Goal: Find specific page/section: Find specific page/section

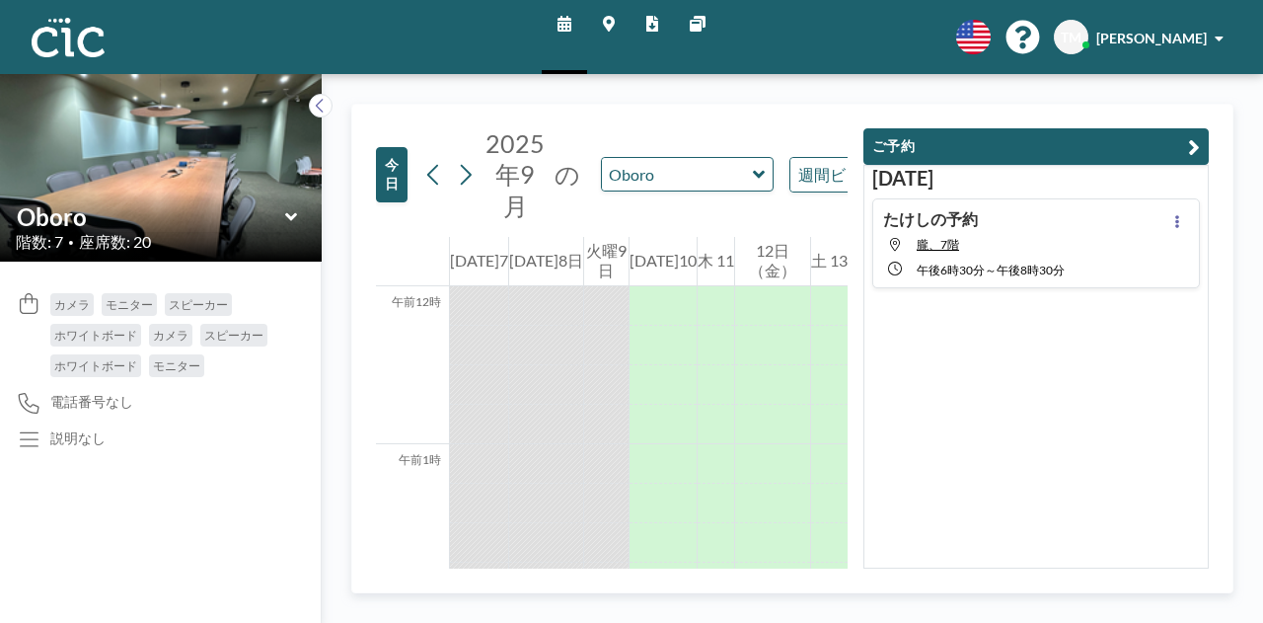
scroll to position [1382, 0]
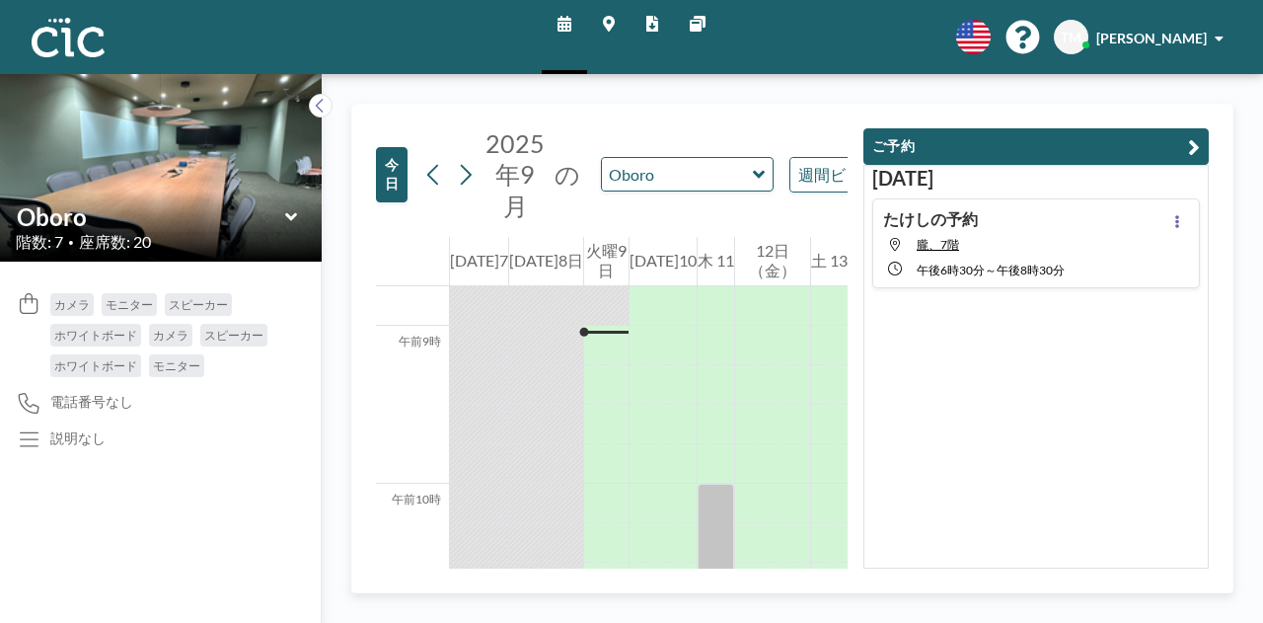
click at [753, 179] on icon at bounding box center [759, 175] width 13 height 20
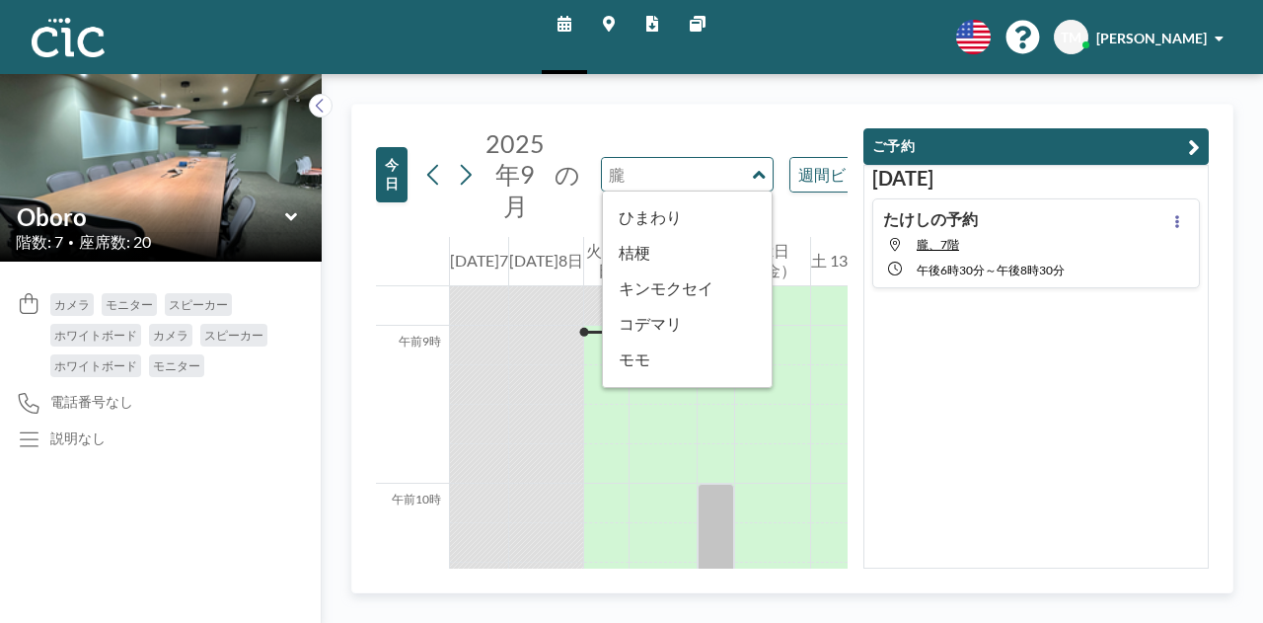
scroll to position [1093, 0]
type input "Une"
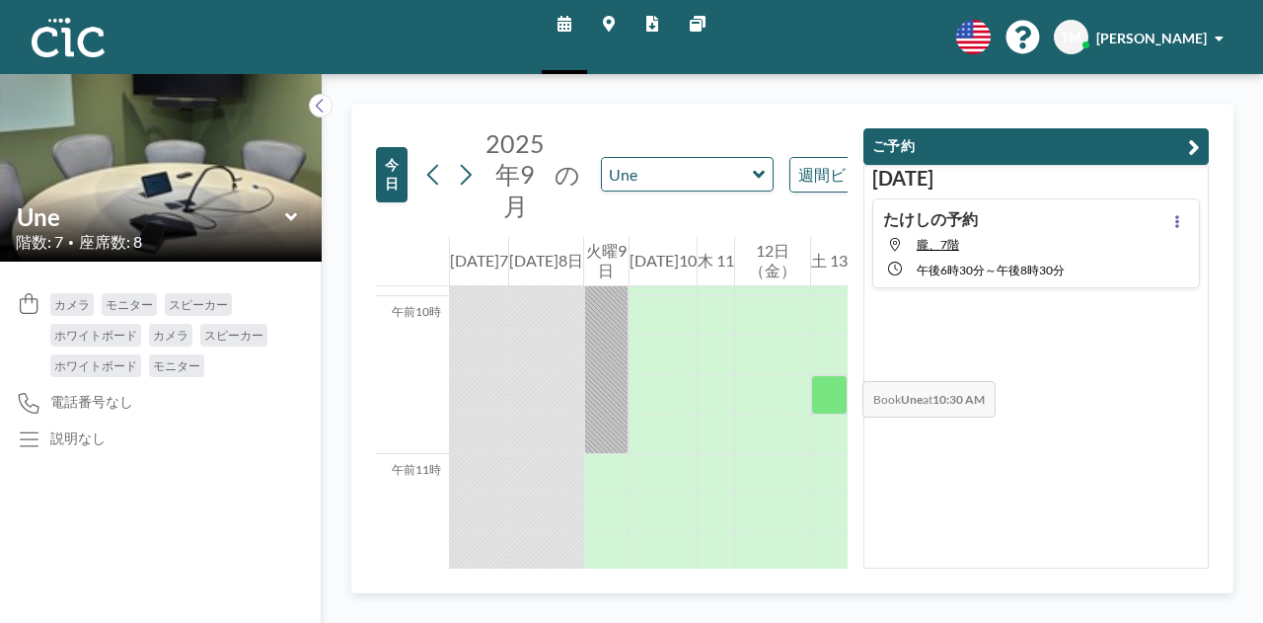
scroll to position [1587, 0]
click at [753, 175] on icon at bounding box center [759, 175] width 12 height 8
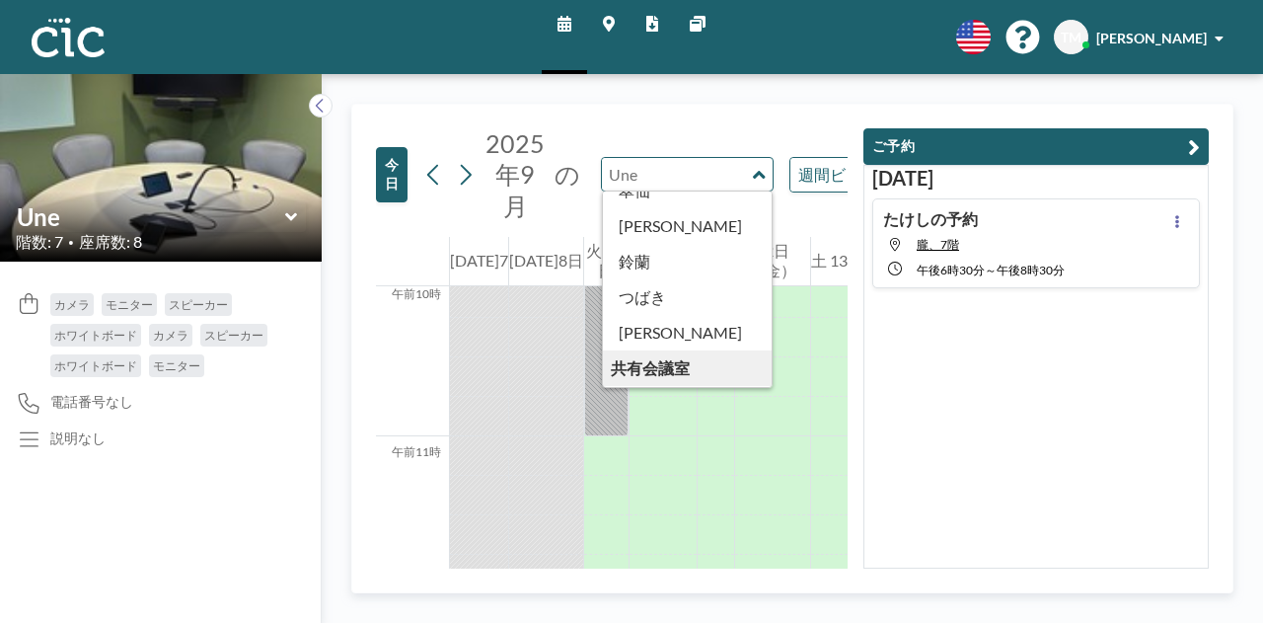
scroll to position [1093, 0]
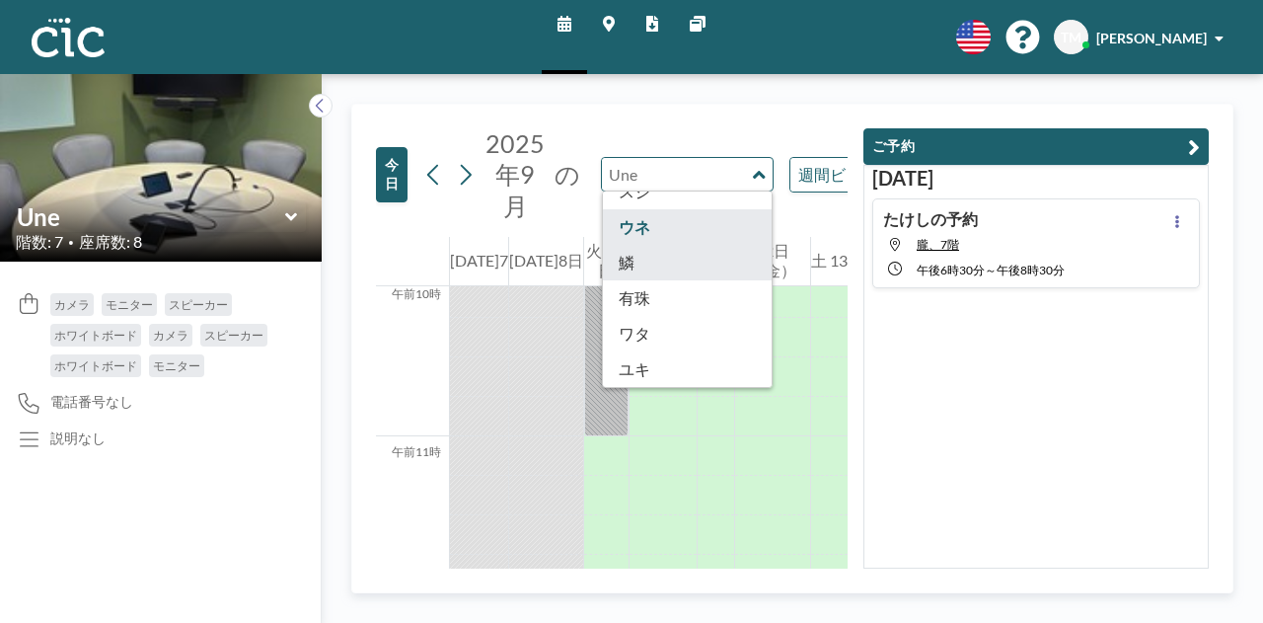
type input "Uroko"
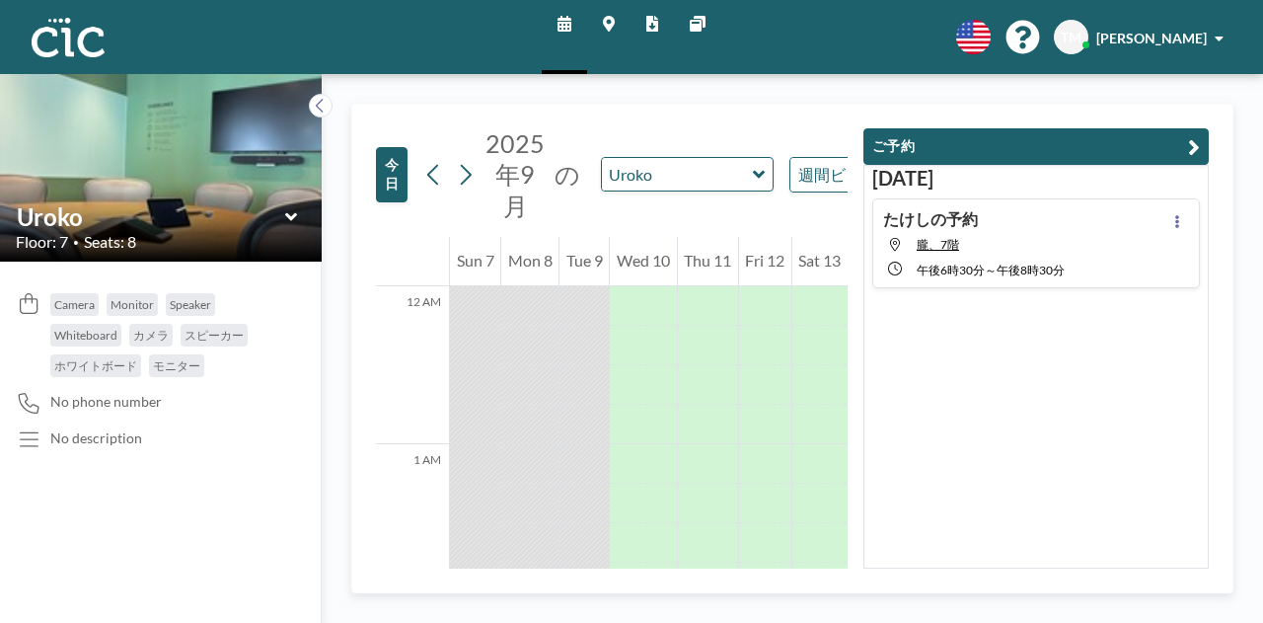
scroll to position [1382, 0]
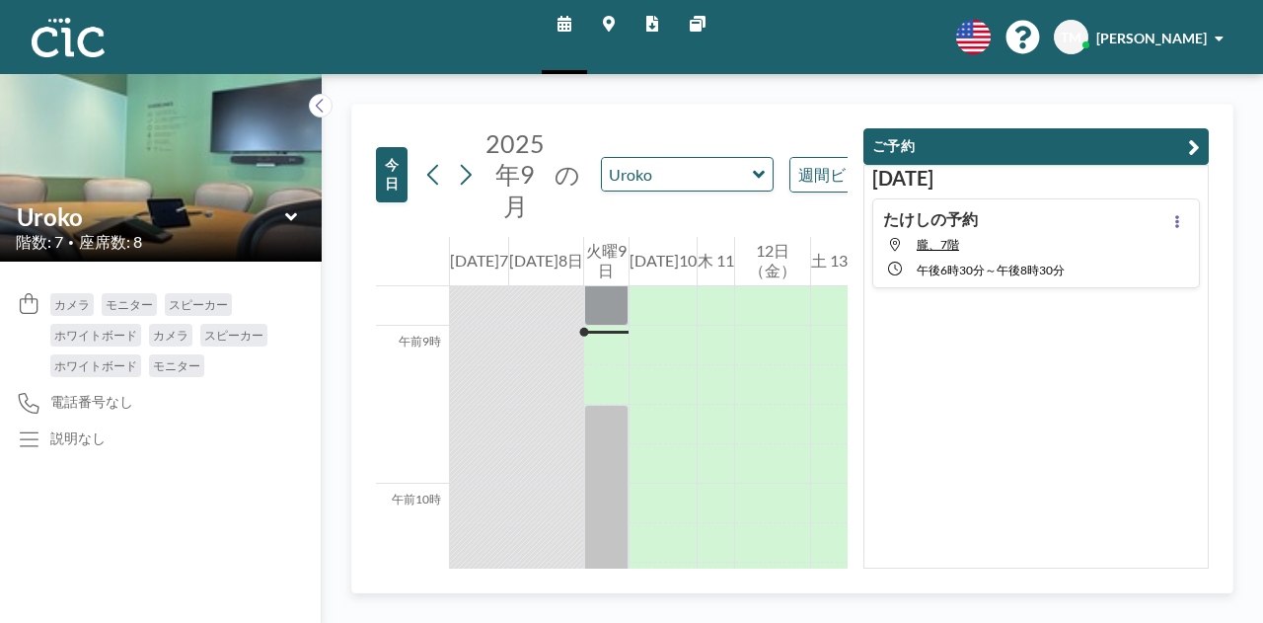
click at [753, 171] on icon at bounding box center [759, 175] width 13 height 20
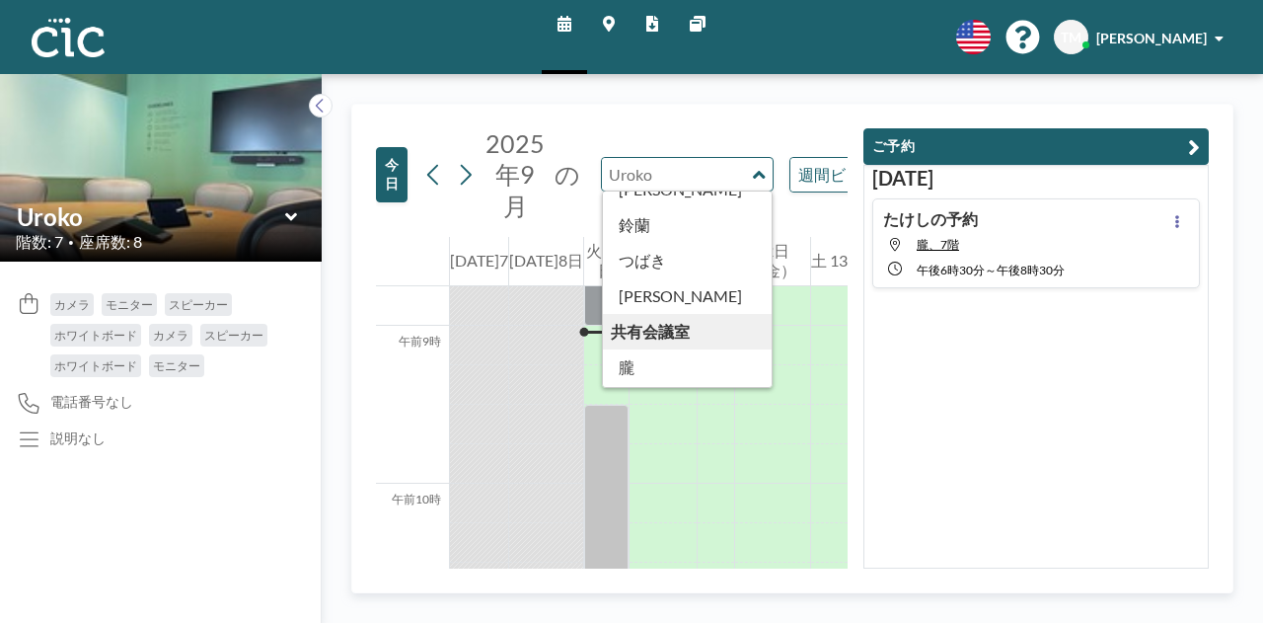
scroll to position [1093, 0]
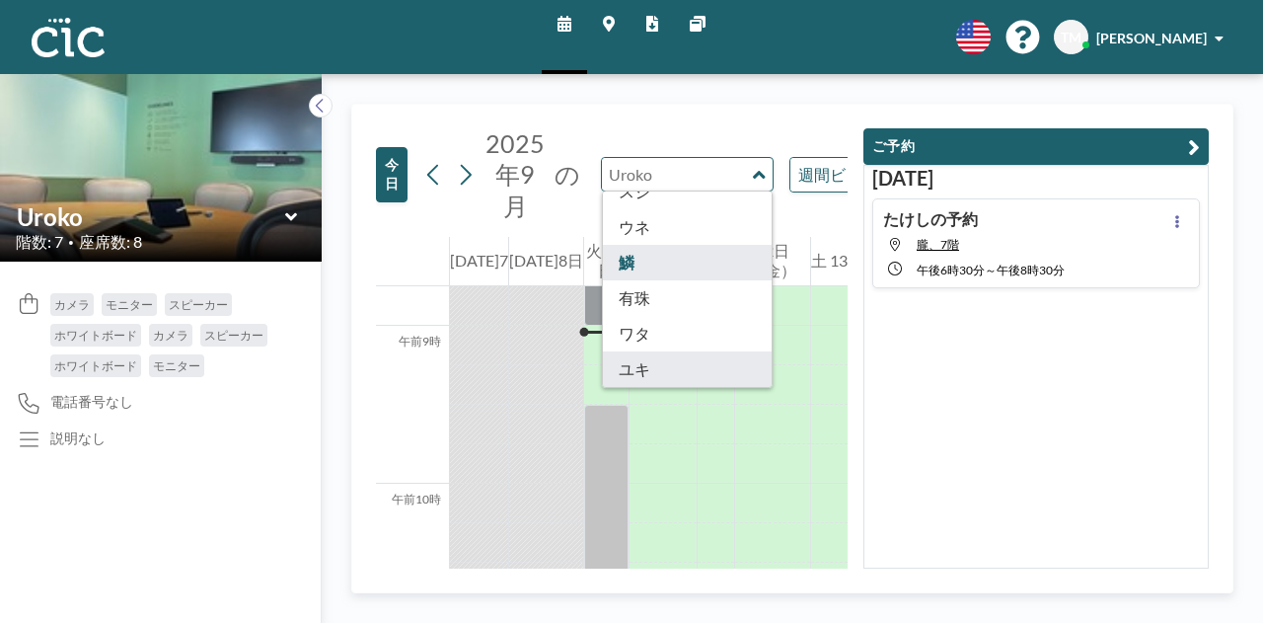
type input "[PERSON_NAME]"
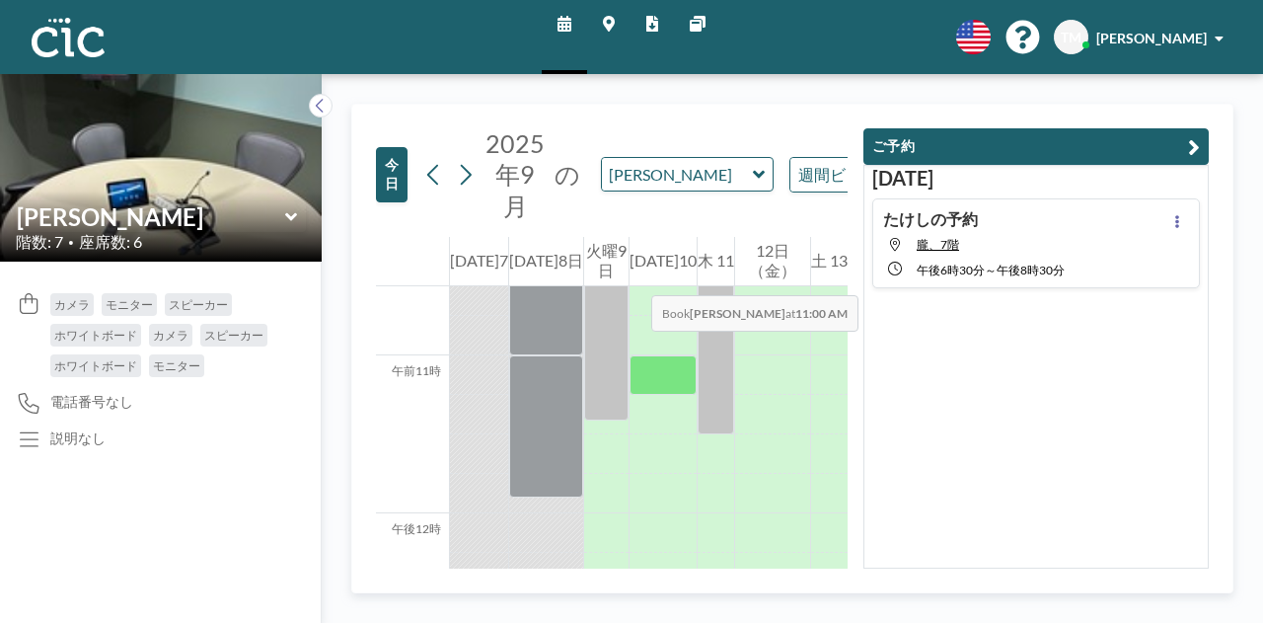
scroll to position [1767, 0]
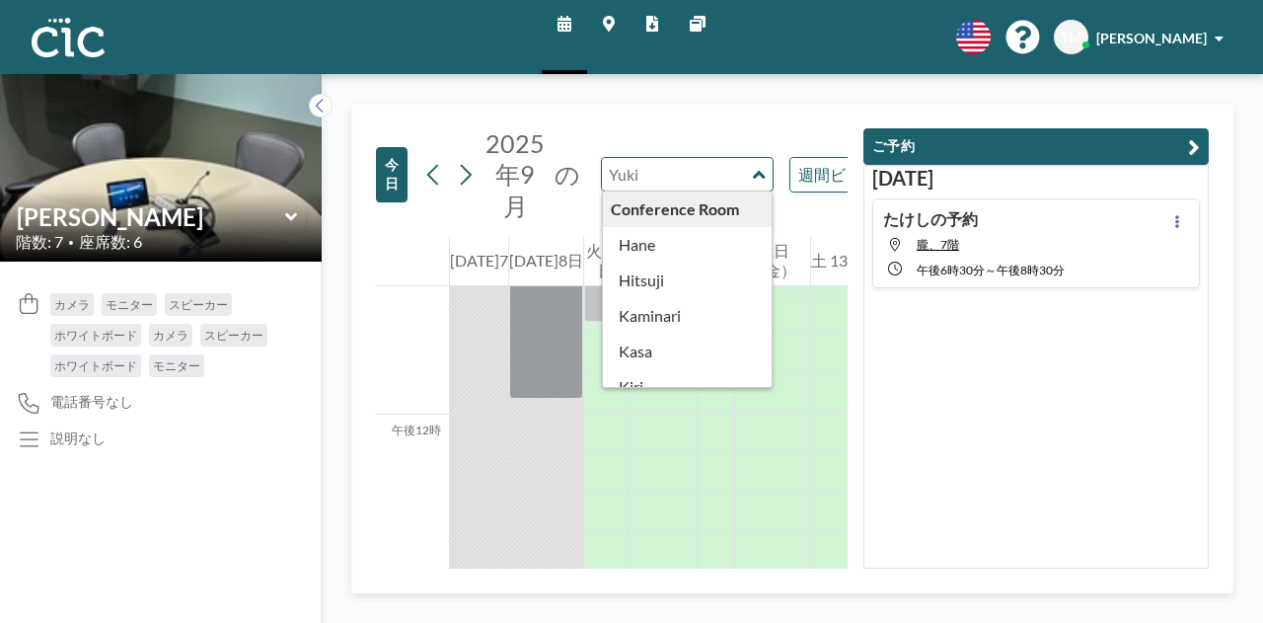
click at [744, 179] on input "text" at bounding box center [677, 174] width 151 height 33
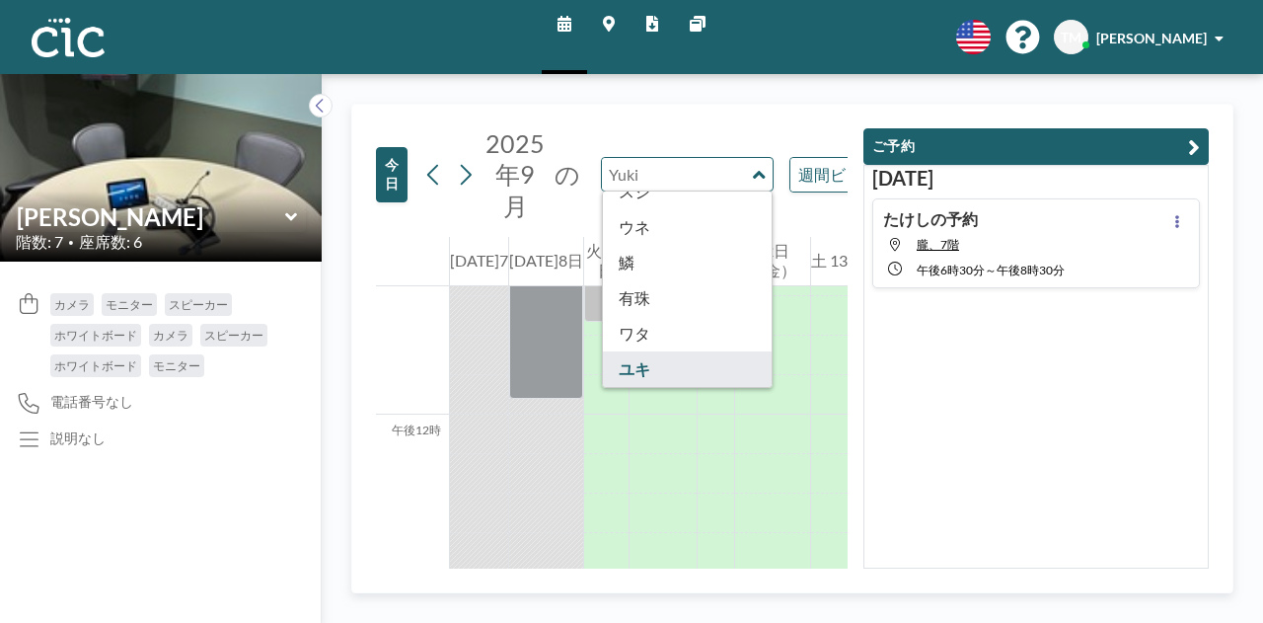
scroll to position [1093, 0]
type input "Usu"
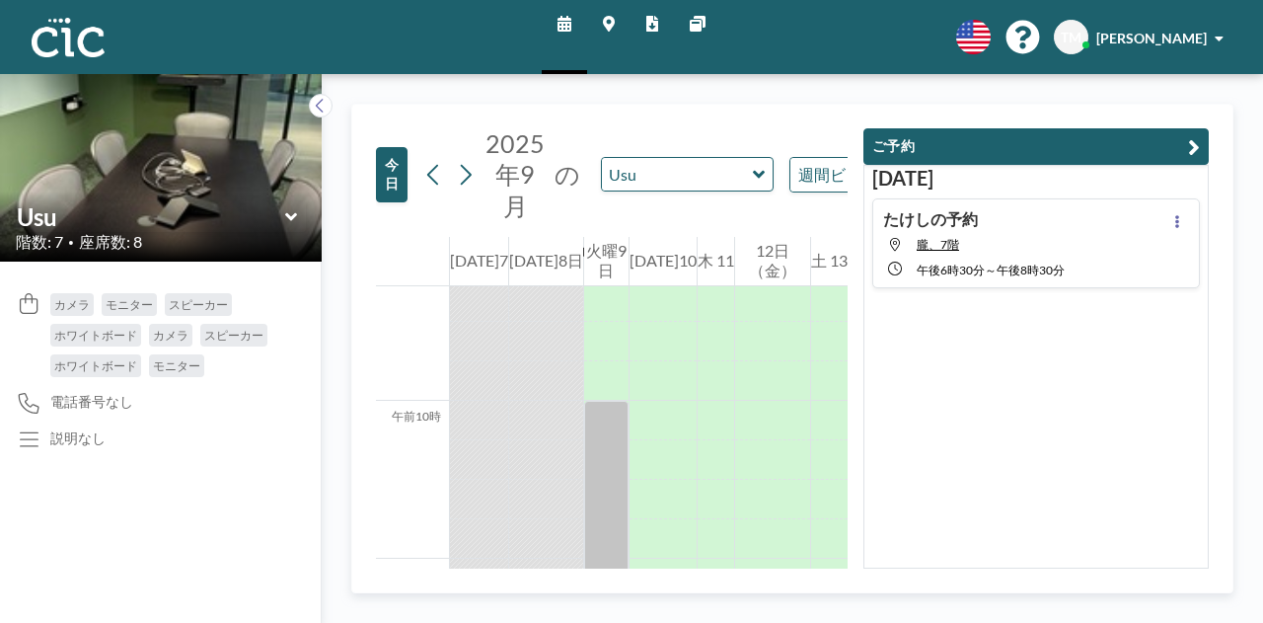
scroll to position [1499, 0]
click at [756, 171] on icon at bounding box center [759, 175] width 13 height 20
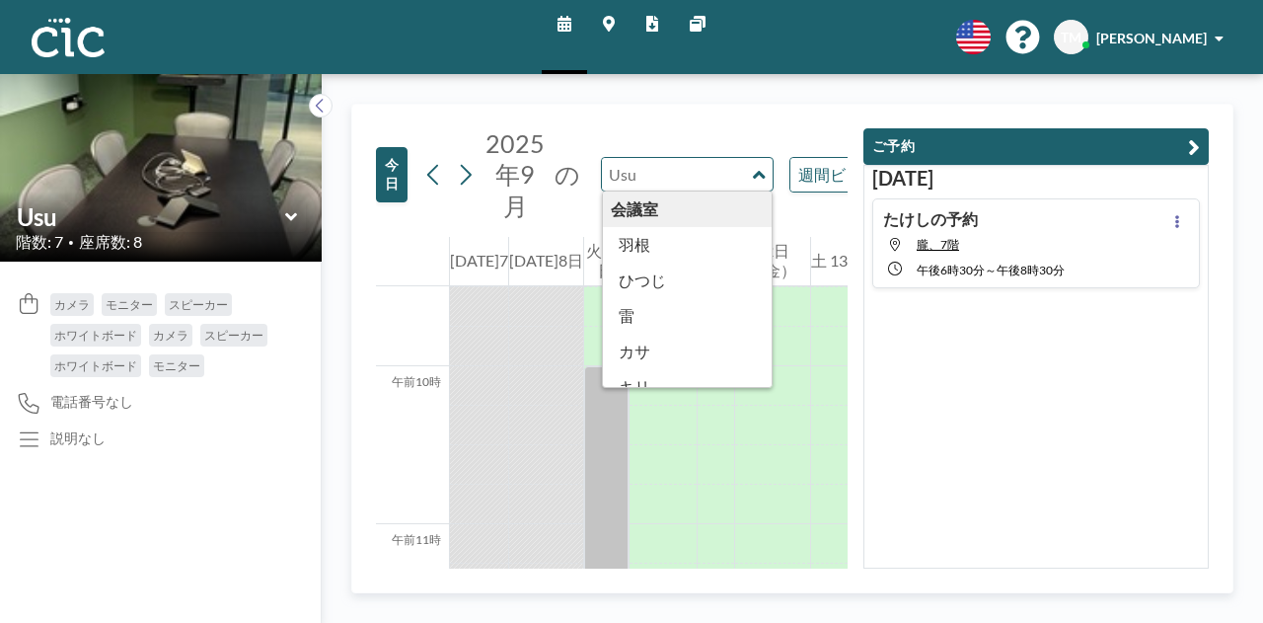
click at [380, 467] on div "午前10時" at bounding box center [412, 445] width 73 height 158
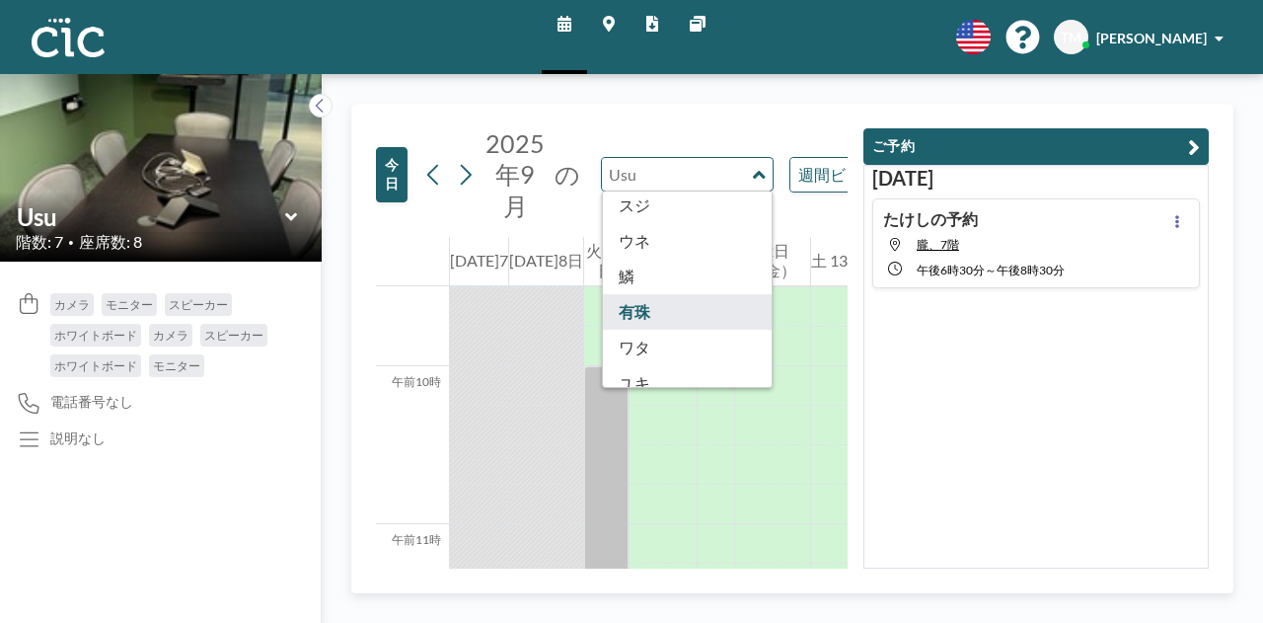
scroll to position [1093, 0]
type input "Wata"
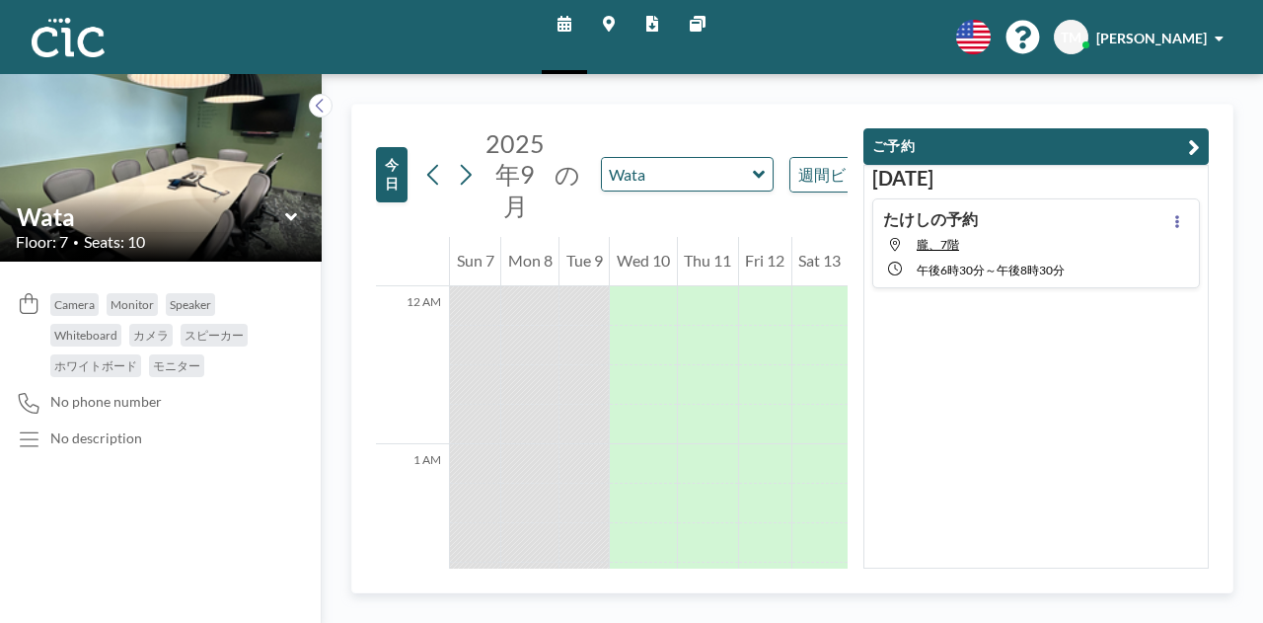
scroll to position [1382, 0]
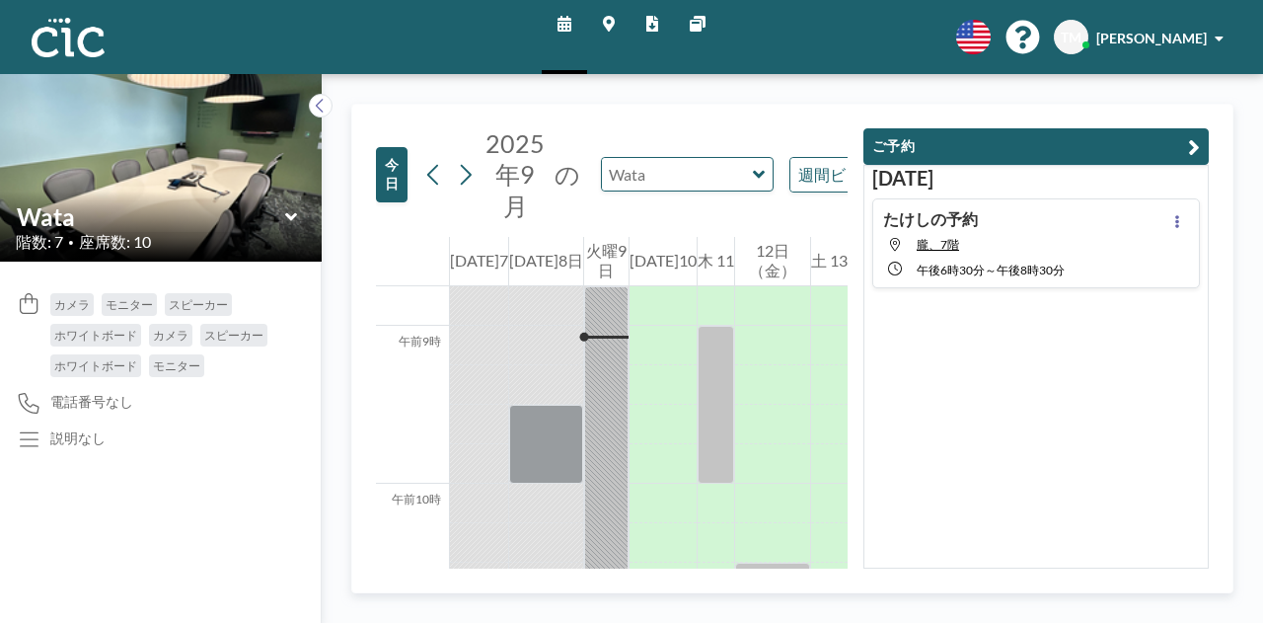
click at [734, 188] on input "text" at bounding box center [677, 174] width 151 height 33
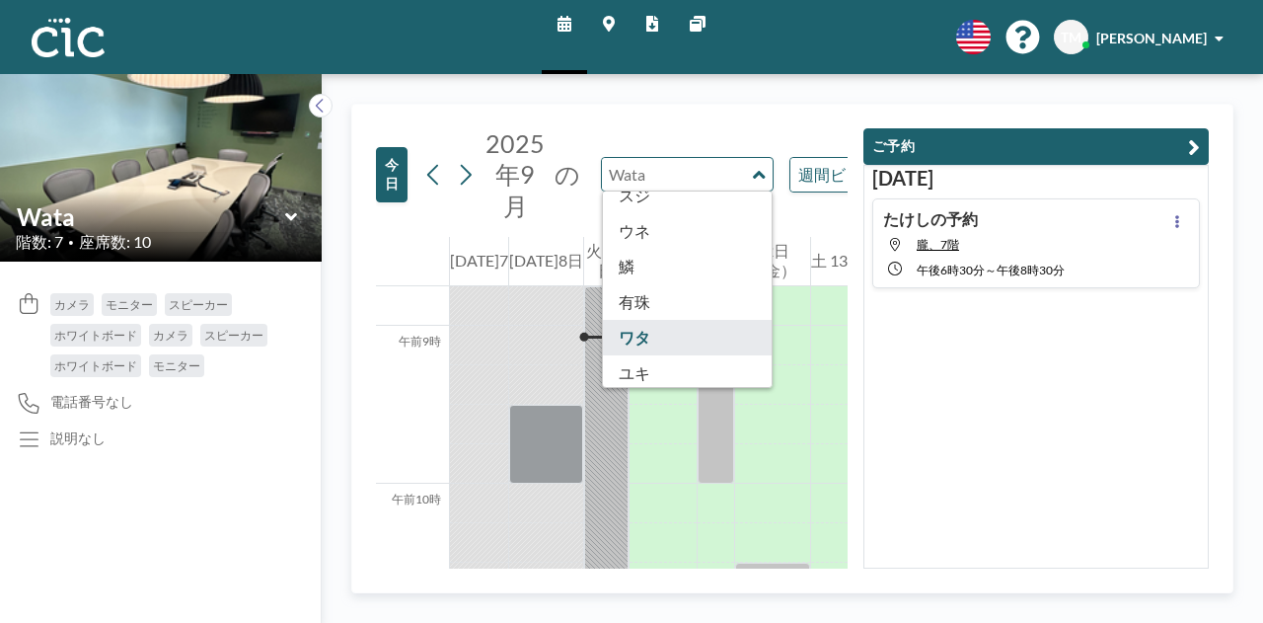
scroll to position [1093, 0]
click at [609, 29] on icon at bounding box center [609, 24] width 12 height 16
